Goal: Check status: Check status

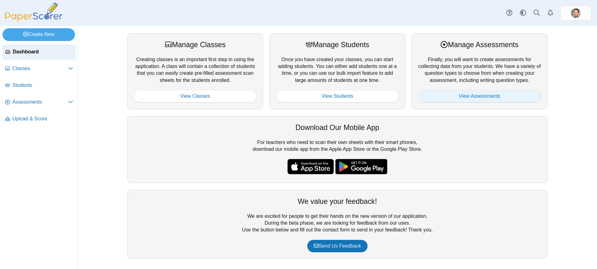
click at [485, 98] on link "View Assessments" at bounding box center [479, 96] width 123 height 12
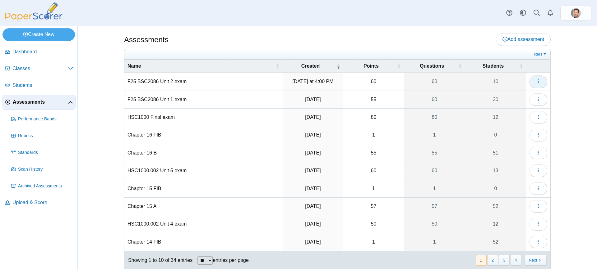
click at [539, 80] on button "button" at bounding box center [538, 82] width 18 height 12
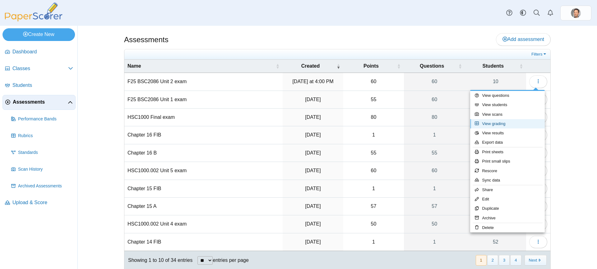
click at [494, 121] on link "View grading" at bounding box center [507, 123] width 75 height 9
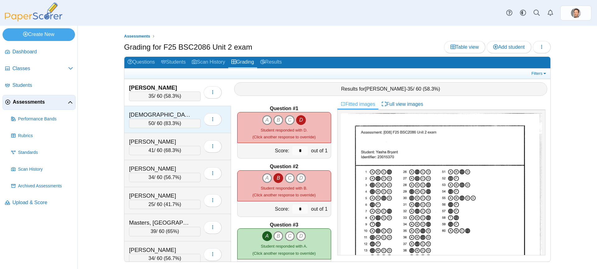
click at [166, 125] on div "50 / 60 ( 83.3% )" at bounding box center [164, 123] width 71 height 9
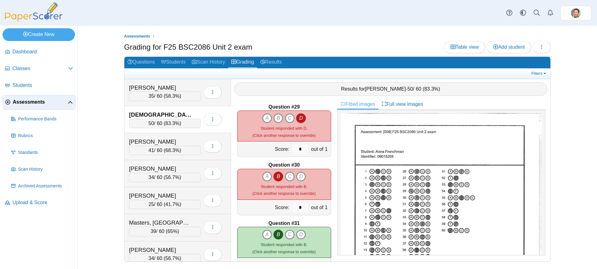
scroll to position [1639, 0]
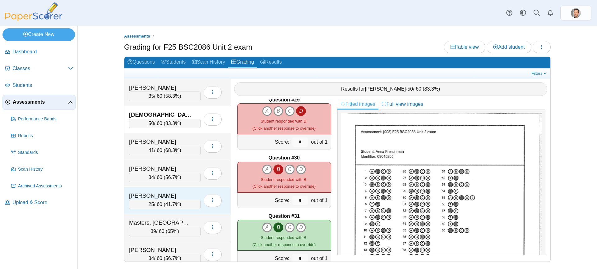
click at [179, 204] on span "41.7%" at bounding box center [172, 204] width 14 height 5
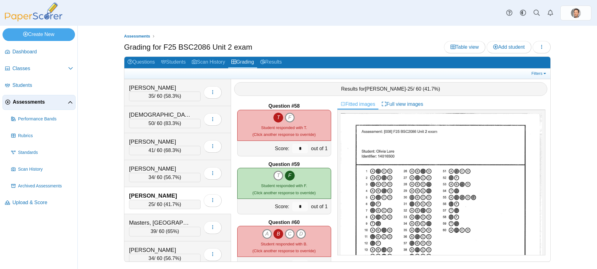
scroll to position [3344, 0]
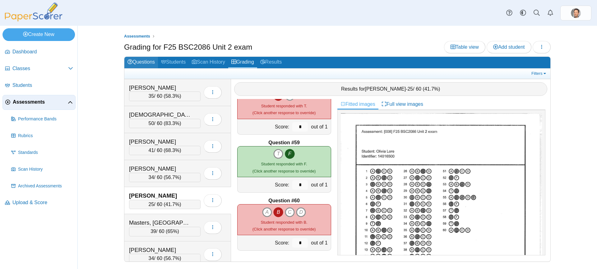
click at [141, 61] on link "Questions" at bounding box center [141, 62] width 34 height 11
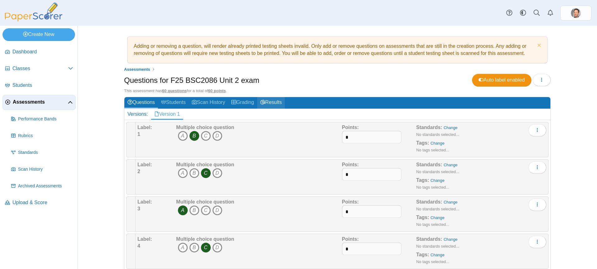
click at [282, 102] on link "Results" at bounding box center [271, 102] width 28 height 11
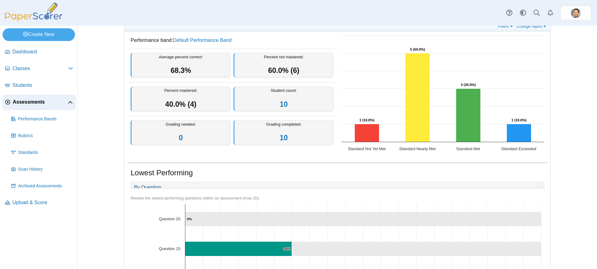
scroll to position [118, 0]
